Goal: Information Seeking & Learning: Compare options

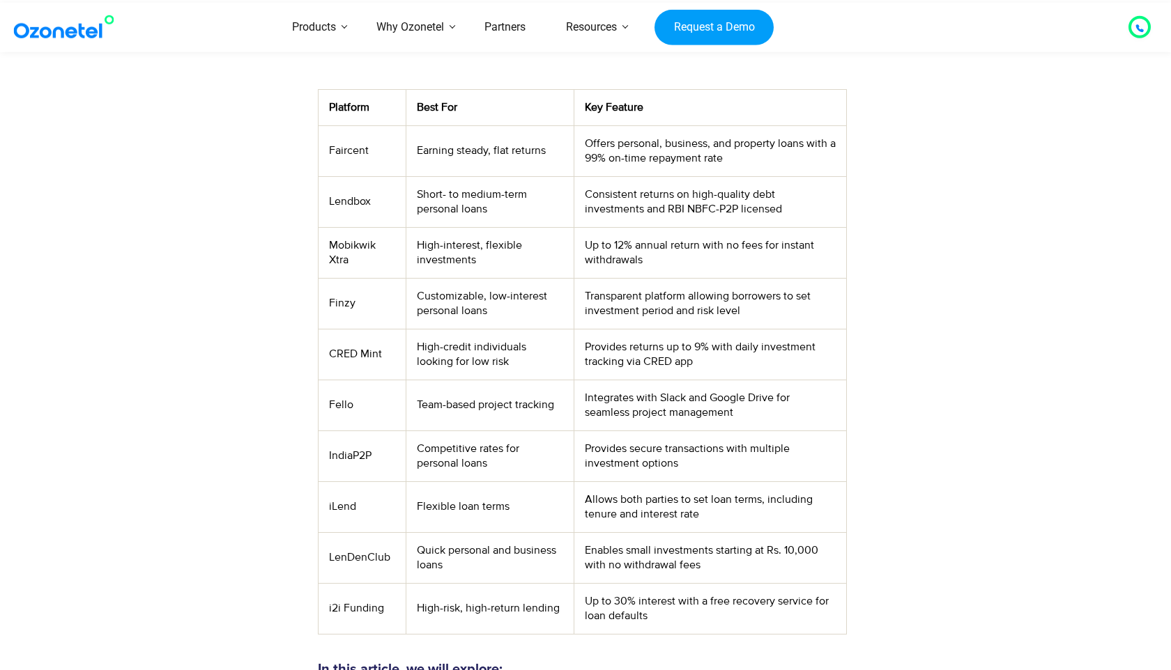
scroll to position [523, 0]
click at [337, 503] on td "iLend" at bounding box center [361, 506] width 87 height 51
copy td "iLend"
click at [339, 610] on td "i2i Funding" at bounding box center [361, 608] width 87 height 51
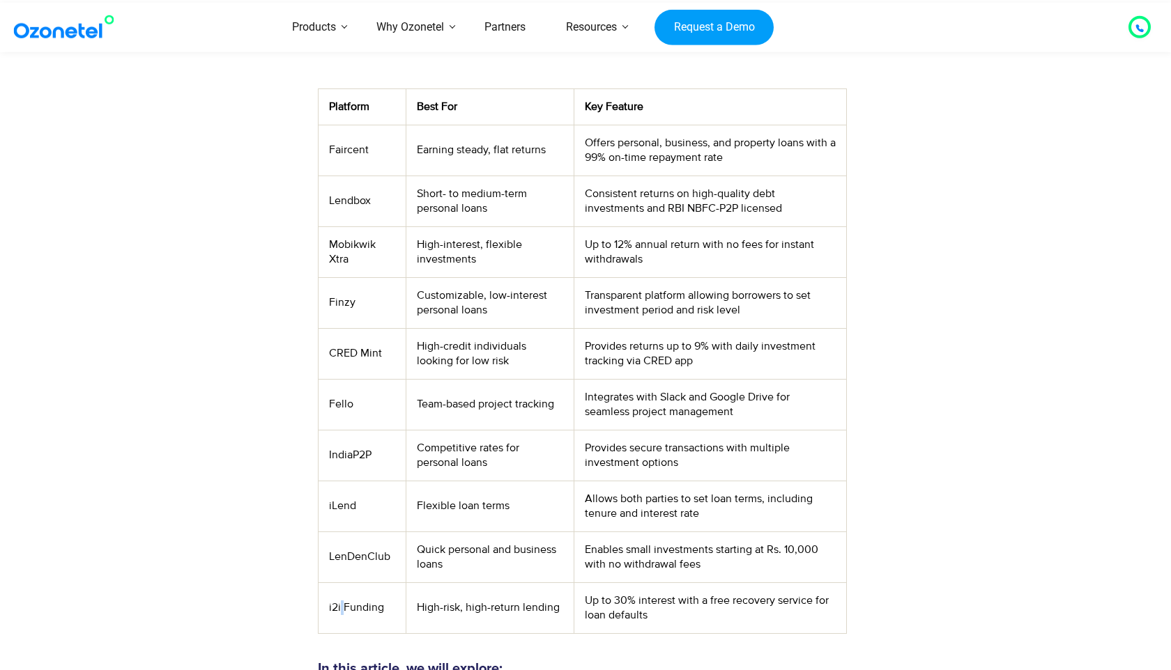
click at [339, 610] on td "i2i Funding" at bounding box center [361, 608] width 87 height 51
copy td "i2i Funding"
click at [365, 557] on td "LenDenClub" at bounding box center [361, 557] width 87 height 51
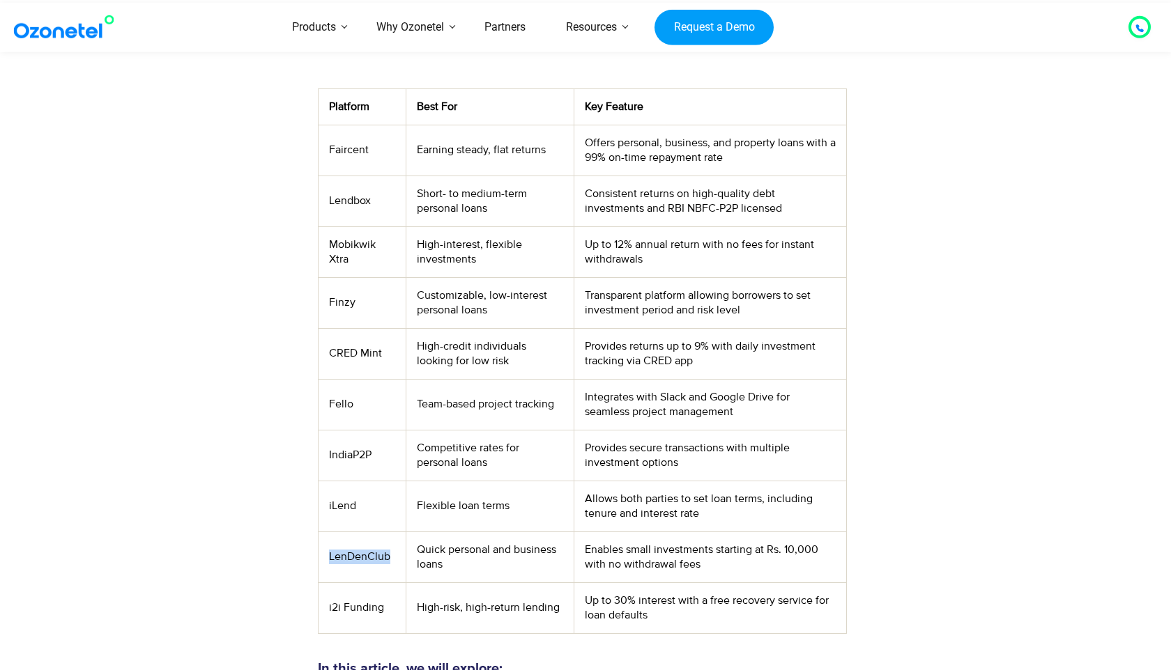
copy td "LenDenClub"
click at [338, 507] on td "iLend" at bounding box center [361, 506] width 87 height 51
click at [27, 468] on section "Peer-to-peer (P2P) lending provides a simple and affordable alternative to trad…" at bounding box center [585, 218] width 1171 height 859
click at [358, 459] on td "IndiaP2P" at bounding box center [361, 455] width 87 height 51
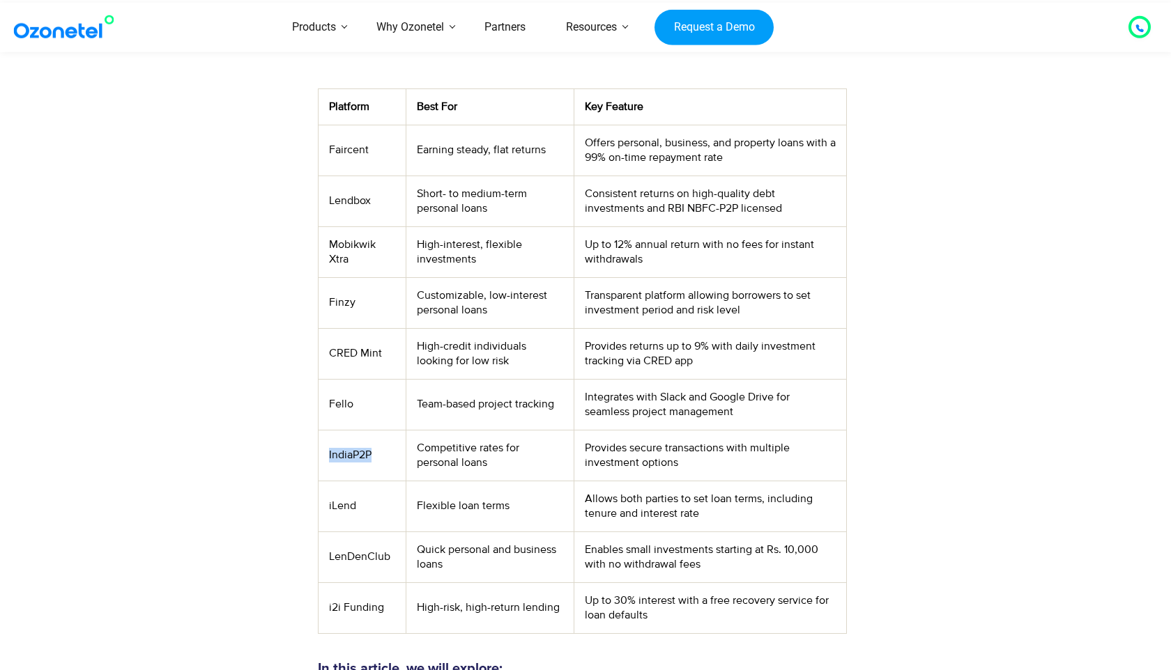
click at [358, 459] on td "IndiaP2P" at bounding box center [361, 455] width 87 height 51
copy td "IndiaP2P"
click at [337, 248] on td "Mobikwik Xtra" at bounding box center [361, 251] width 87 height 51
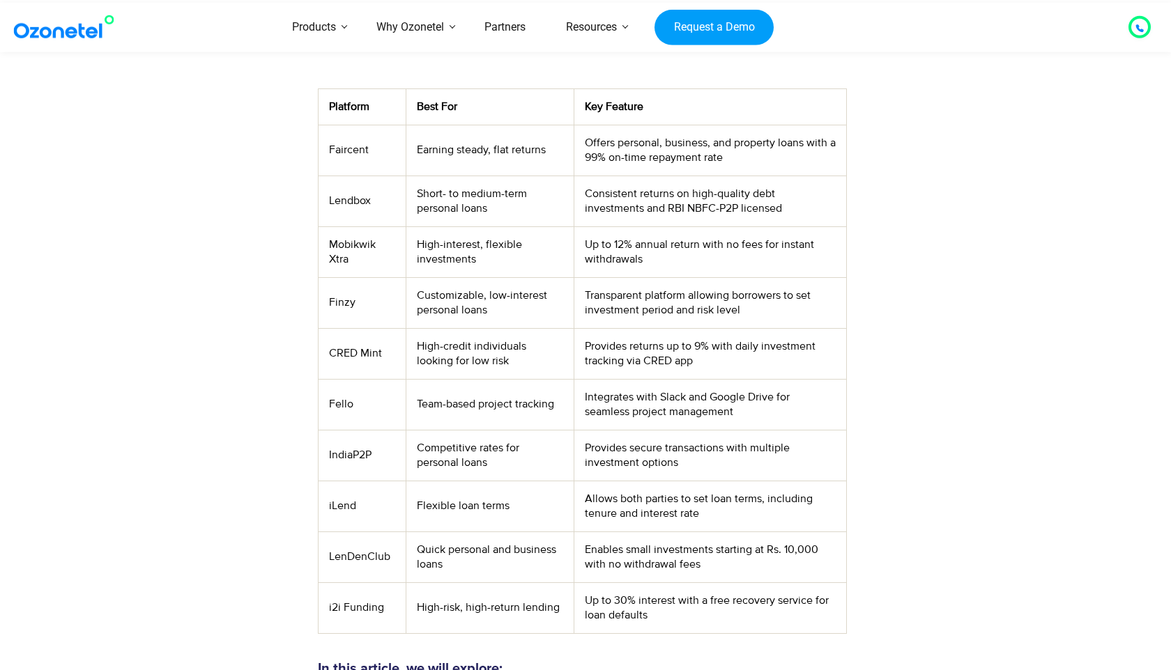
click at [353, 202] on td "Lendbox" at bounding box center [361, 201] width 87 height 51
copy td "Lendbox"
